Goal: Information Seeking & Learning: Learn about a topic

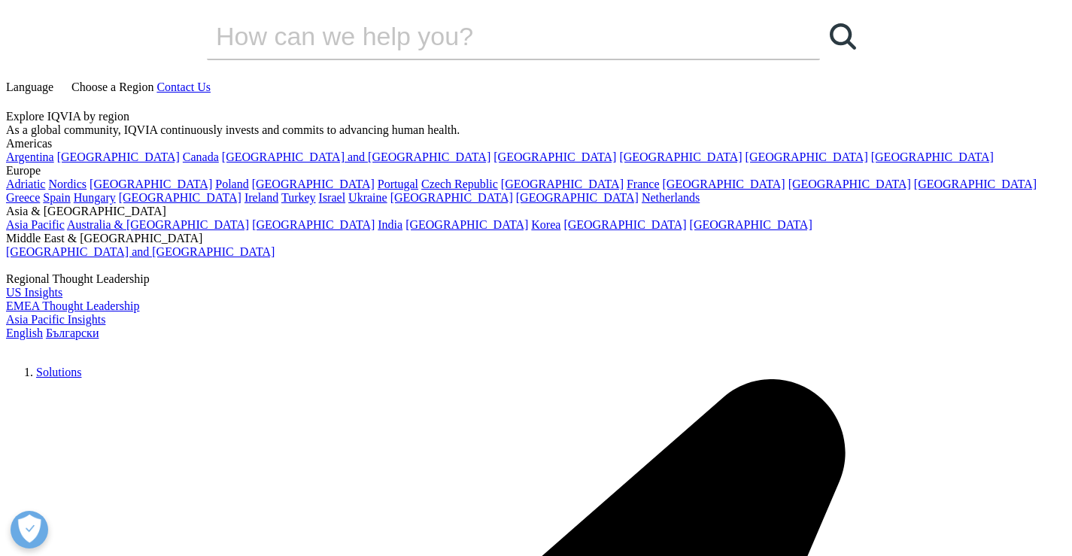
click at [53, 80] on span "Language" at bounding box center [29, 86] width 47 height 13
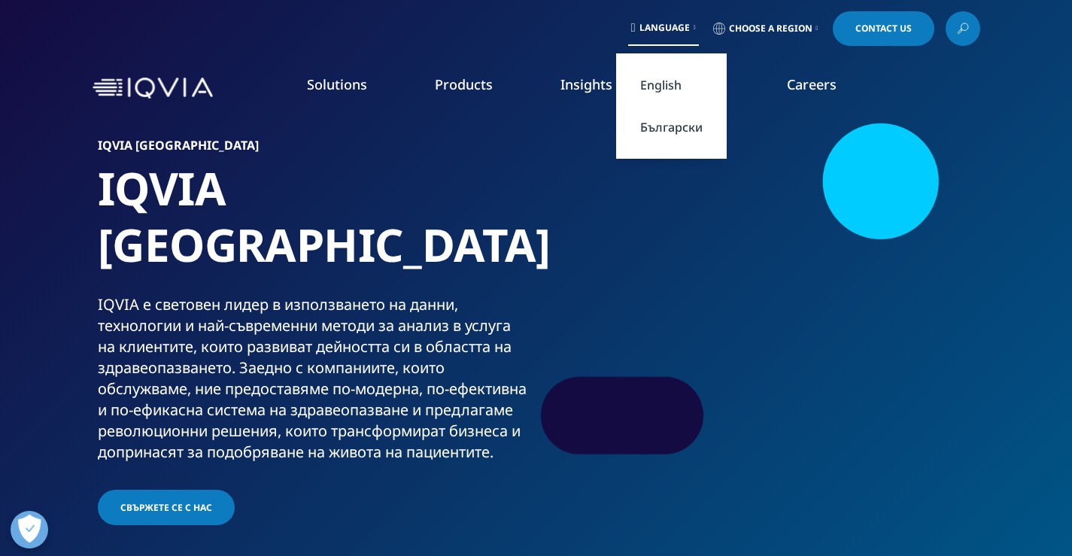
click at [650, 126] on link "Български" at bounding box center [671, 127] width 111 height 42
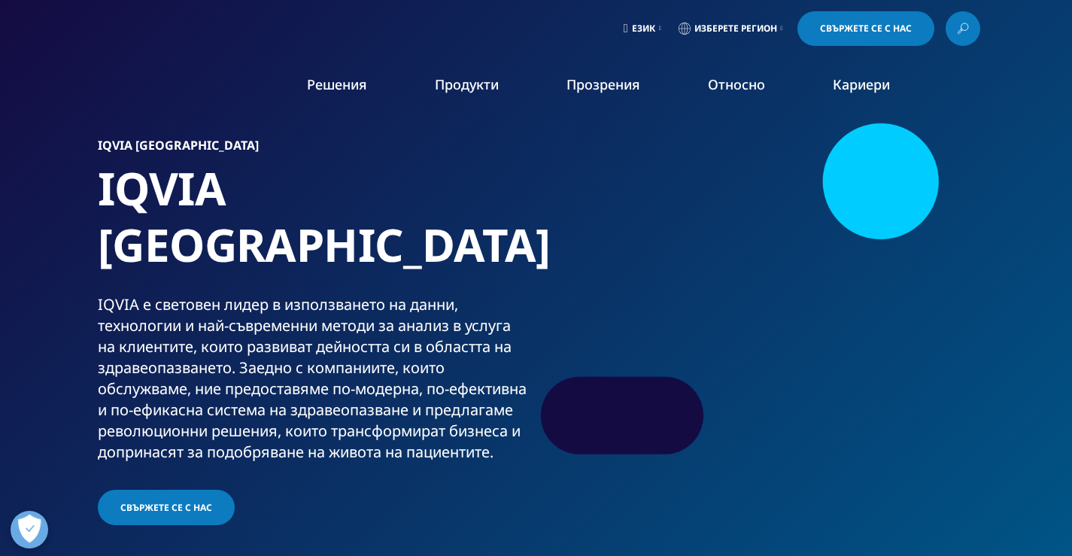
click at [782, 23] on link "Изберете регион" at bounding box center [730, 28] width 111 height 35
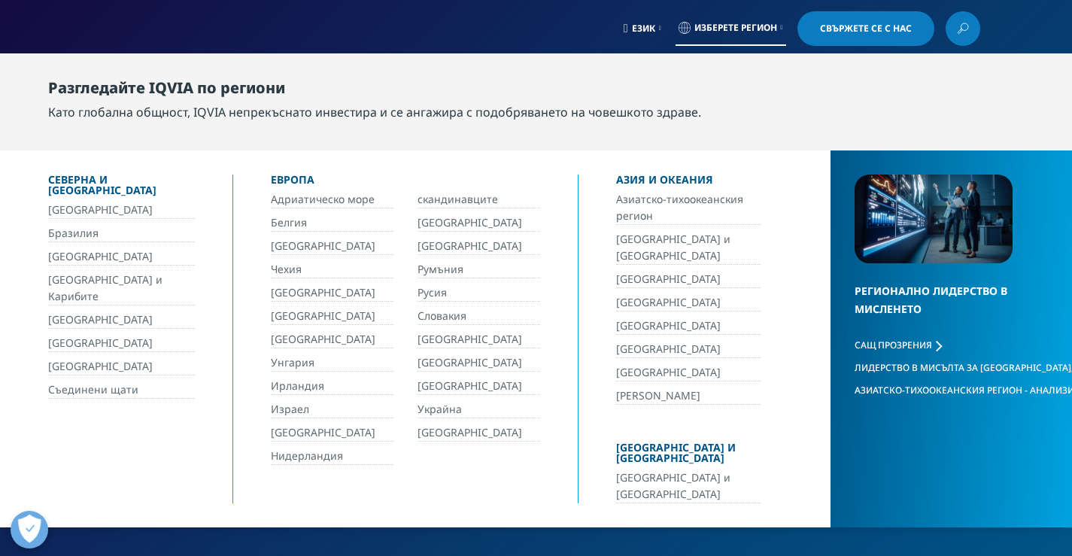
click at [299, 241] on link "[GEOGRAPHIC_DATA]" at bounding box center [332, 246] width 123 height 17
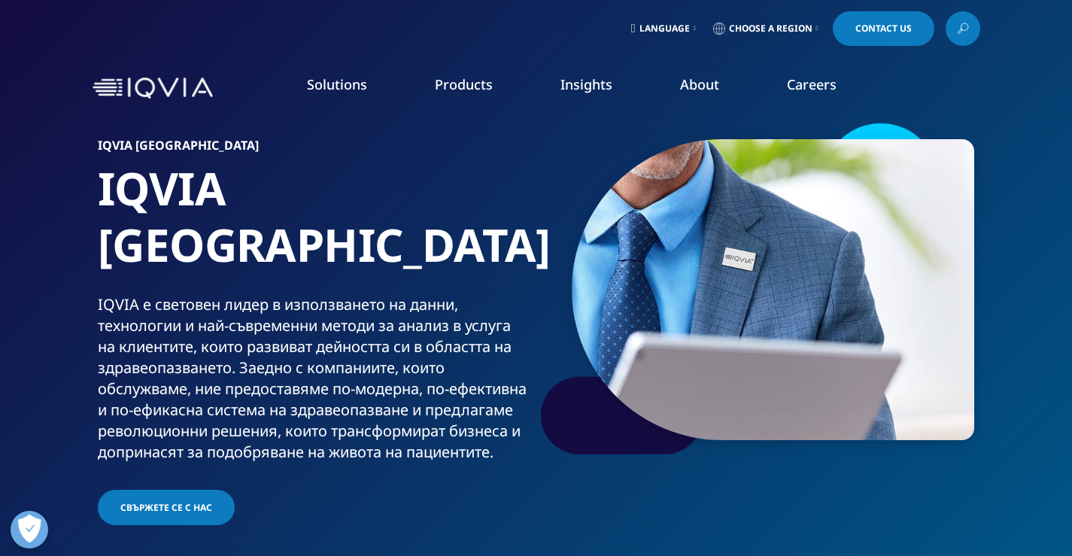
click at [818, 82] on link "Careers" at bounding box center [812, 84] width 50 height 18
click at [472, 89] on link "Products" at bounding box center [464, 84] width 58 height 18
click at [309, 192] on link "Clinical Research" at bounding box center [405, 189] width 240 height 17
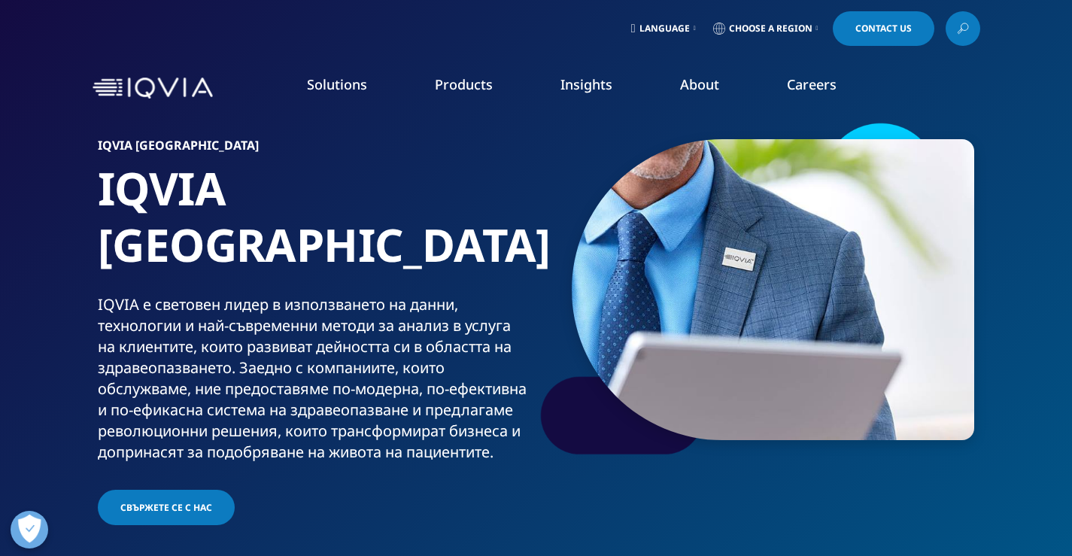
click at [309, 192] on link "Clinical Research" at bounding box center [405, 189] width 240 height 17
